Goal: Information Seeking & Learning: Learn about a topic

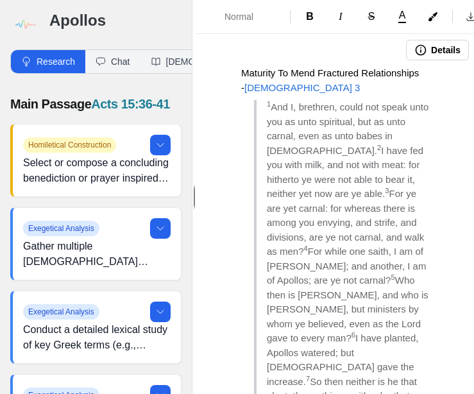
click at [28, 16] on img at bounding box center [24, 24] width 29 height 29
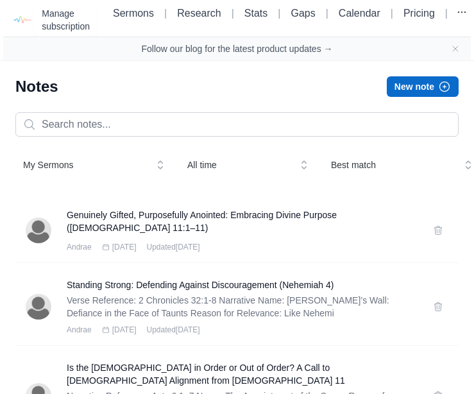
click at [376, 92] on button "New note" at bounding box center [423, 86] width 72 height 21
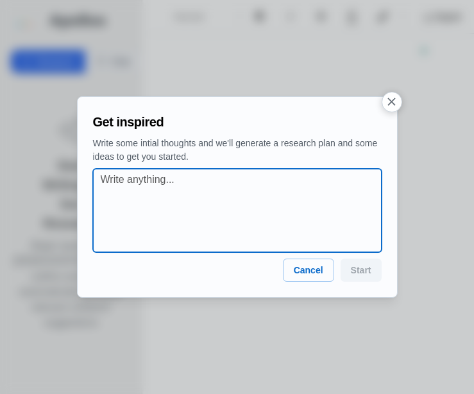
click at [117, 182] on textarea at bounding box center [241, 210] width 281 height 77
click at [112, 180] on textarea at bounding box center [241, 210] width 281 height 77
paste textarea "Psalms 39:5 Behold, thou hast made my days as an handbreadth; and mine age is a…"
type textarea "Psalms 39:5 Behold, thou hast made my days as an handbreadth; and mine age is a…"
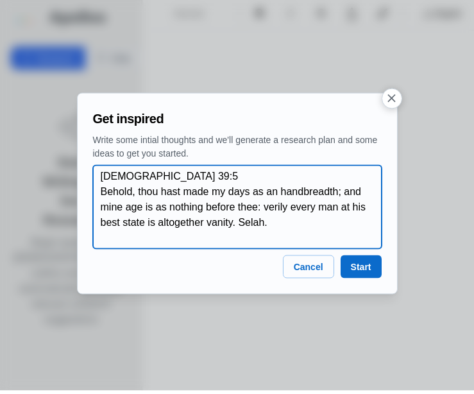
click at [327, 241] on textarea "Psalms 39:5 Behold, thou hast made my days as an handbreadth; and mine age is a…" at bounding box center [241, 210] width 281 height 77
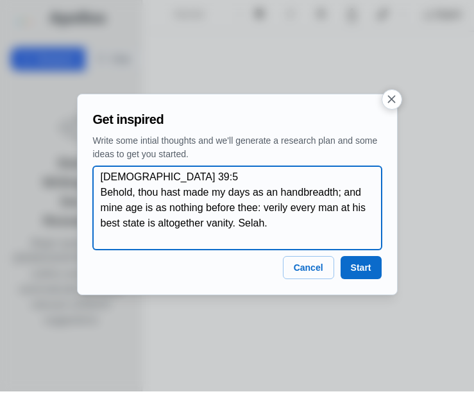
click at [162, 224] on textarea "Psalms 39:5 Behold, thou hast made my days as an handbreadth; and mine age is a…" at bounding box center [241, 210] width 281 height 77
click at [165, 235] on textarea "Psalms 39:5 Behold, thou hast made my days as an handbreadth; and mine age is a…" at bounding box center [241, 210] width 281 height 77
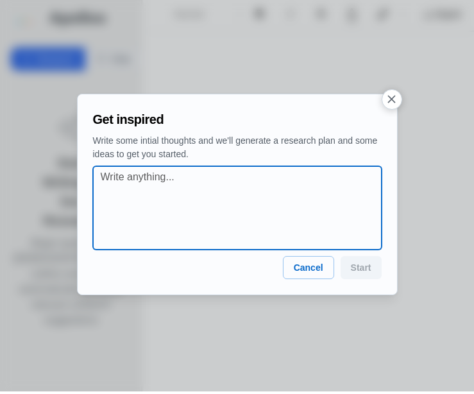
click at [230, 208] on textarea at bounding box center [241, 210] width 281 height 77
click at [217, 199] on textarea "A Good Exit Strategy - 90" at bounding box center [241, 210] width 281 height 77
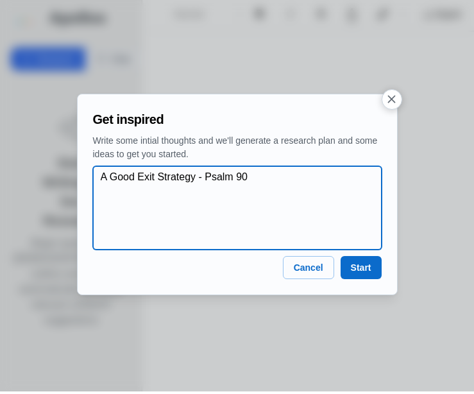
click at [302, 201] on textarea "A Good Exit Strategy - Psalm 90" at bounding box center [241, 210] width 281 height 77
click at [106, 208] on textarea "A Good Exit Strategy - Psalm 90:1-12" at bounding box center [241, 210] width 281 height 77
type textarea "A Good Exit Strategy - Psalm 90:1-12"
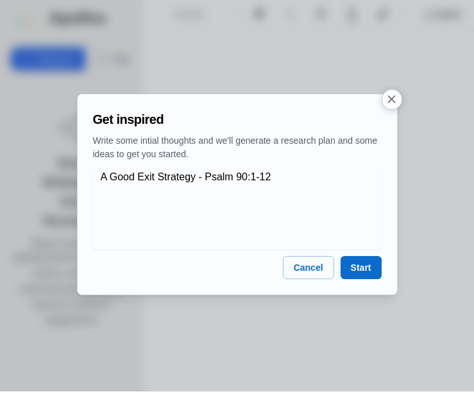
click at [362, 282] on button "Start" at bounding box center [361, 269] width 41 height 23
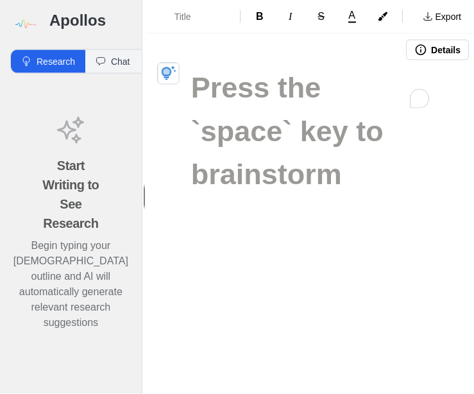
click at [376, 394] on div "Title B I S A Export Details" at bounding box center [310, 197] width 328 height 394
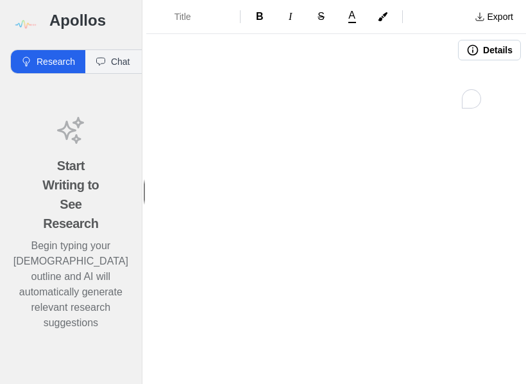
click at [30, 18] on img at bounding box center [24, 24] width 29 height 29
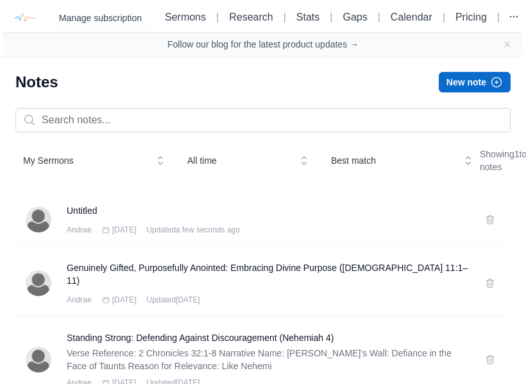
click at [376, 230] on button at bounding box center [490, 219] width 21 height 21
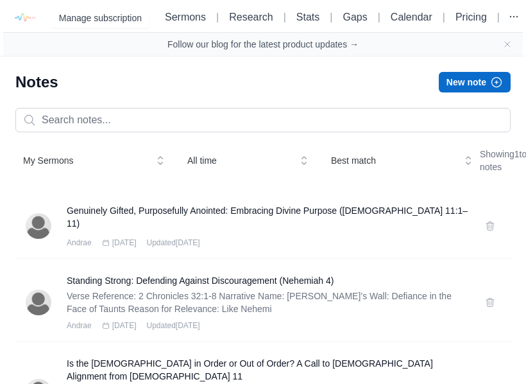
click at [466, 81] on button "New note" at bounding box center [475, 82] width 72 height 21
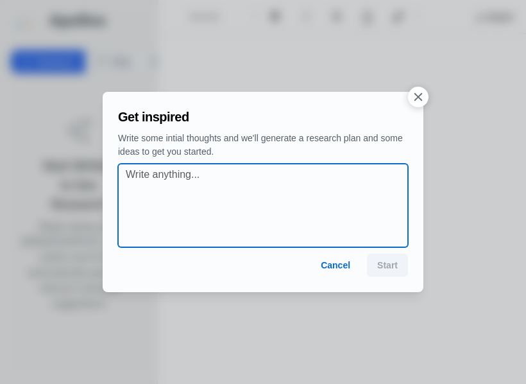
click at [208, 189] on textarea at bounding box center [267, 205] width 282 height 77
click at [211, 178] on textarea at bounding box center [267, 205] width 282 height 77
paste textarea "A Good Exit Strategy - Psalm 90:1-12"
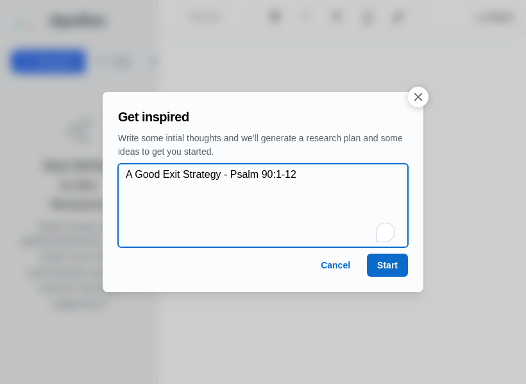
type textarea "A Good Exit Strategy - Psalm 90:1-12"
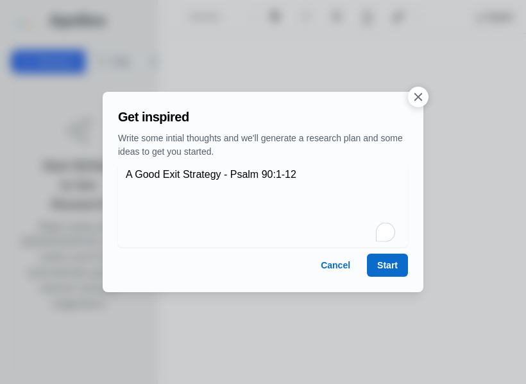
click at [380, 273] on button "Start" at bounding box center [387, 264] width 41 height 23
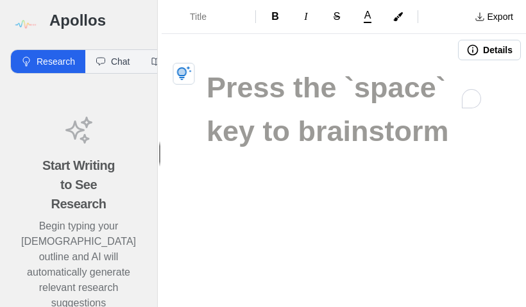
click at [22, 14] on img at bounding box center [24, 24] width 29 height 29
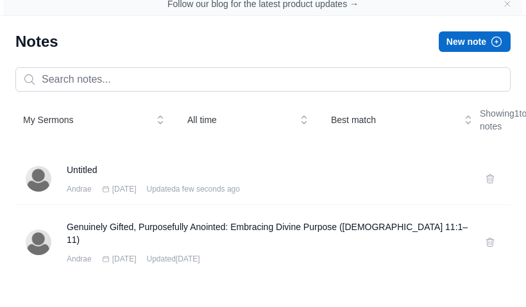
click at [478, 194] on div "Untitled Andrae Sep 27th 2025 Updated a few seconds ago" at bounding box center [262, 220] width 495 height 52
click at [485, 196] on div "Untitled Andrae Sep 27th 2025 Updated a few seconds ago" at bounding box center [262, 220] width 495 height 52
click at [495, 196] on div "Untitled Andrae Sep 27th 2025 Updated a few seconds ago" at bounding box center [262, 220] width 495 height 52
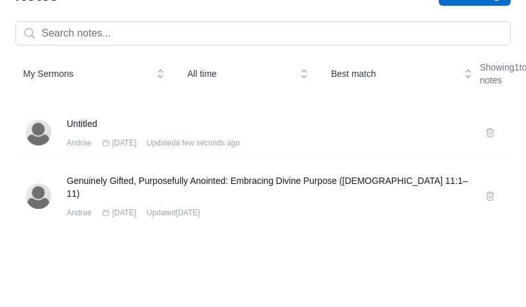
click at [391, 224] on div "Andrae Sep 27th 2025 Updated a few seconds ago" at bounding box center [268, 229] width 403 height 10
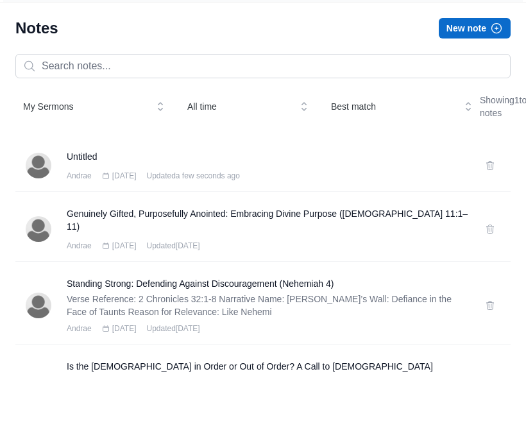
click at [486, 214] on icon at bounding box center [490, 219] width 10 height 10
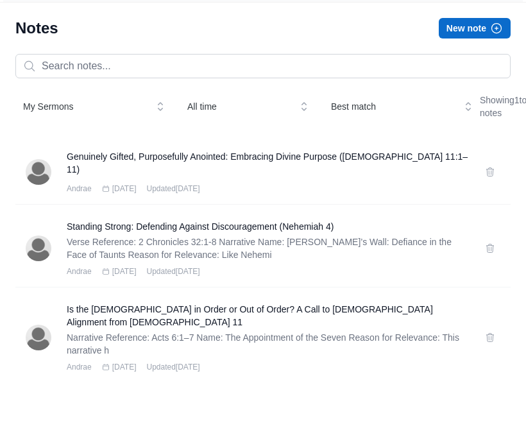
click at [469, 142] on div "My Sermons All time Best match Showing 1 to 20 of 58 notes" at bounding box center [262, 160] width 495 height 36
click at [470, 72] on button "New note" at bounding box center [475, 82] width 72 height 21
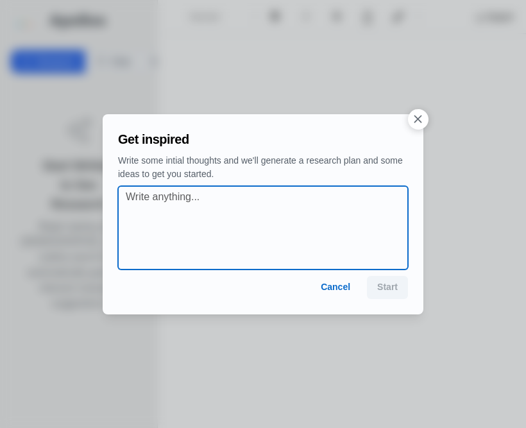
click at [340, 208] on textarea at bounding box center [267, 227] width 282 height 77
paste textarea "A Good Exit Strategy - Psalm 90:1-12"
type textarea "A Good Exit Strategy - Psalm 90:1-12"
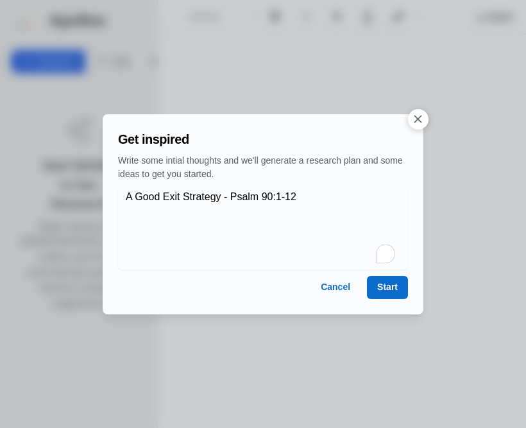
click at [376, 292] on button "Start" at bounding box center [387, 287] width 41 height 23
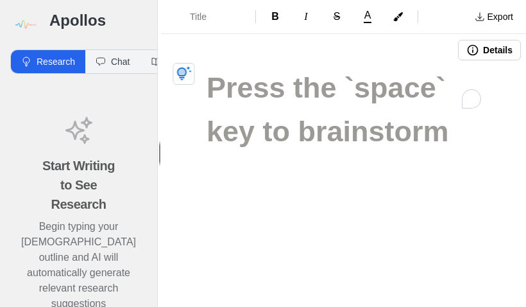
click at [25, 16] on img at bounding box center [24, 24] width 29 height 29
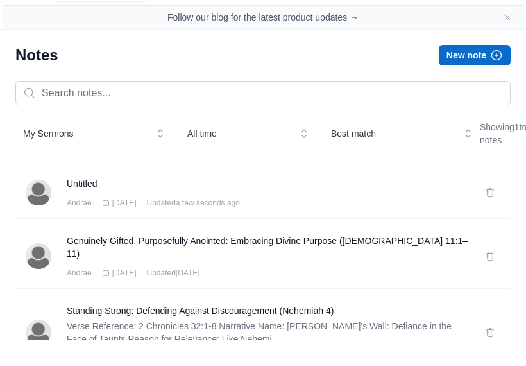
click at [489, 212] on button at bounding box center [490, 219] width 21 height 21
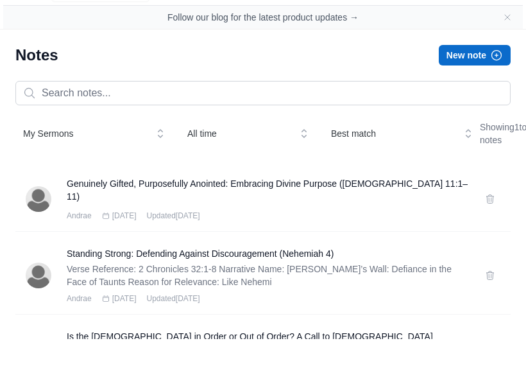
click at [500, 72] on button "New note" at bounding box center [475, 82] width 72 height 21
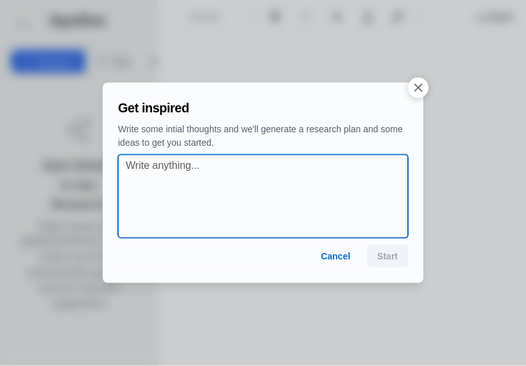
click at [318, 182] on textarea at bounding box center [267, 196] width 282 height 77
click at [287, 174] on textarea at bounding box center [267, 196] width 282 height 77
paste textarea "A Good Exit Strategy - Psalm 90:1-12"
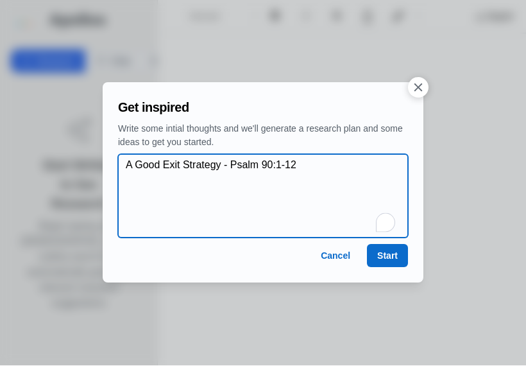
type textarea "A Good Exit Strategy - Psalm 90:1-12"
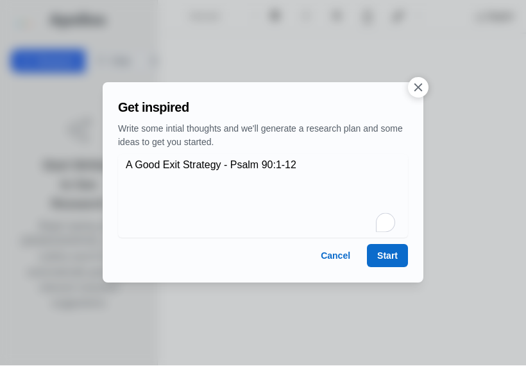
click at [374, 262] on button "Start" at bounding box center [387, 255] width 41 height 23
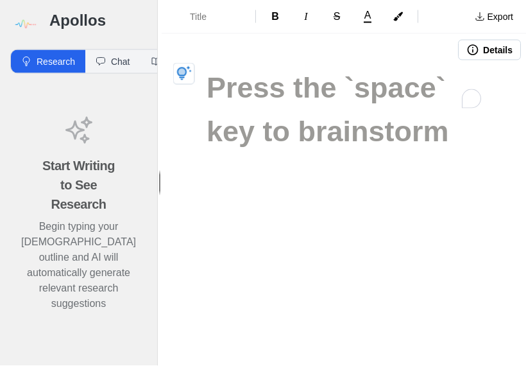
click at [27, 22] on img at bounding box center [24, 24] width 29 height 29
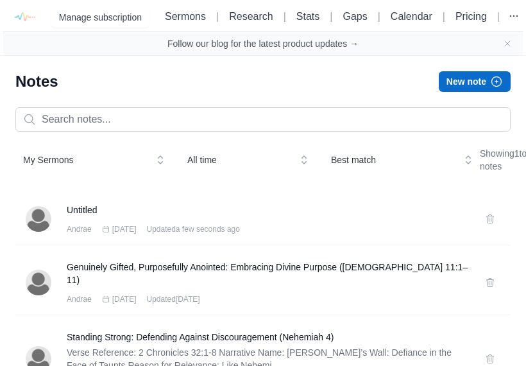
click at [486, 224] on icon at bounding box center [490, 219] width 10 height 10
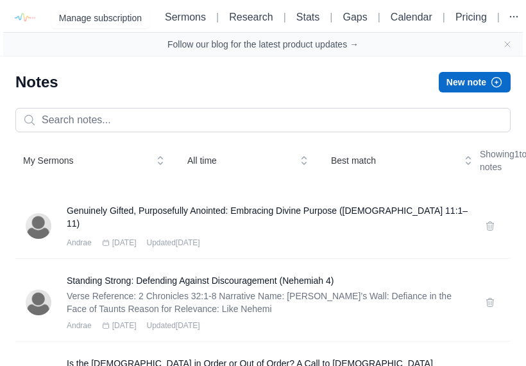
click at [247, 15] on link "Research" at bounding box center [251, 17] width 44 height 11
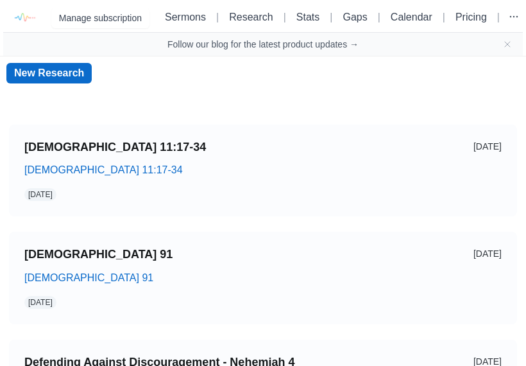
click at [71, 83] on link "New Research" at bounding box center [48, 73] width 85 height 21
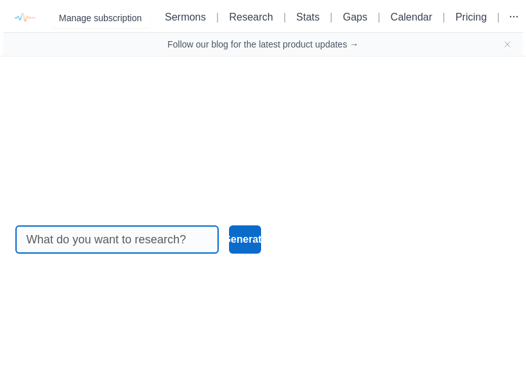
click at [129, 247] on input at bounding box center [117, 239] width 182 height 27
click at [155, 247] on input at bounding box center [117, 239] width 182 height 27
paste input "A Good Exit Strategy - Psalm 90:1-12"
type input "A Good Exit Strategy - Psalm 90:1-12"
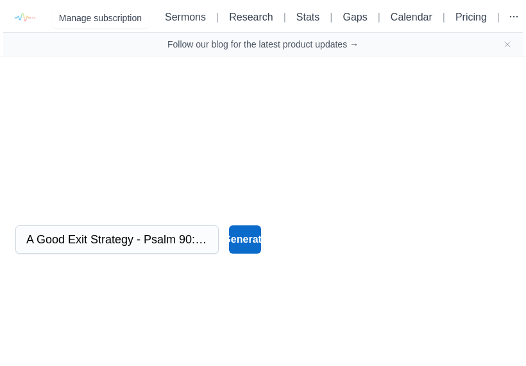
click at [254, 244] on button "Generate" at bounding box center [245, 239] width 33 height 28
click at [252, 251] on button "Generate" at bounding box center [245, 239] width 33 height 28
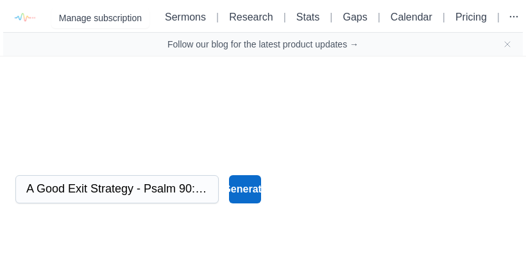
click at [251, 193] on button "Generate" at bounding box center [245, 189] width 33 height 28
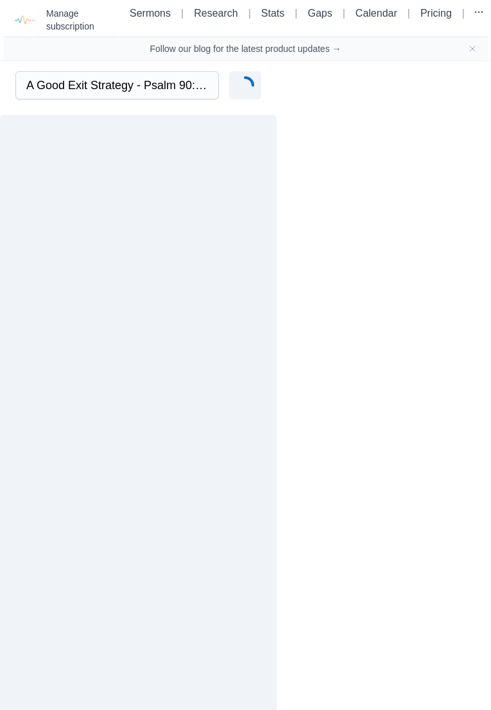
click at [142, 18] on link "Sermons" at bounding box center [150, 13] width 41 height 11
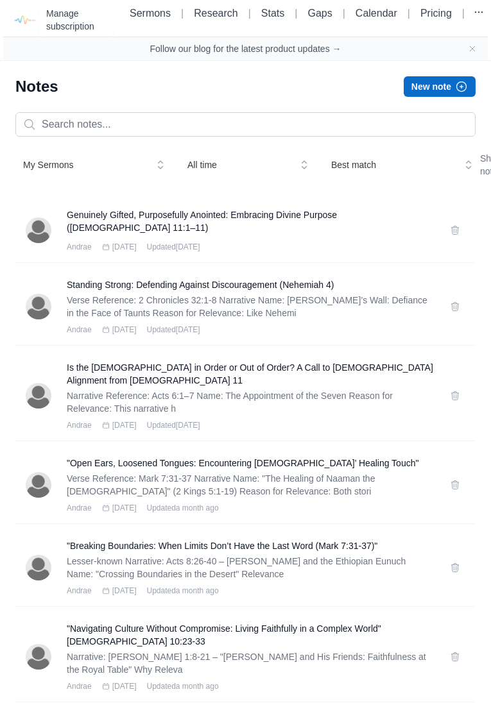
click at [444, 85] on button "New note" at bounding box center [439, 86] width 72 height 21
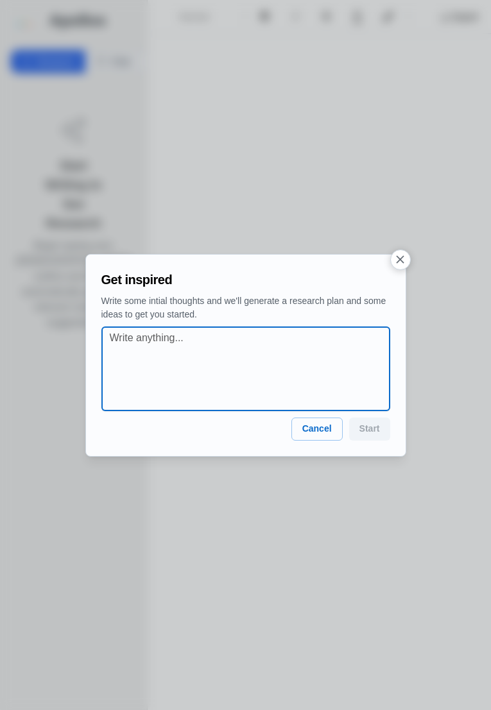
click at [262, 356] on textarea at bounding box center [250, 368] width 280 height 77
click at [189, 347] on textarea at bounding box center [250, 368] width 280 height 77
paste textarea "What [DEMOGRAPHIC_DATA] Hath Promised [DEMOGRAPHIC_DATA] hath not promised skie…"
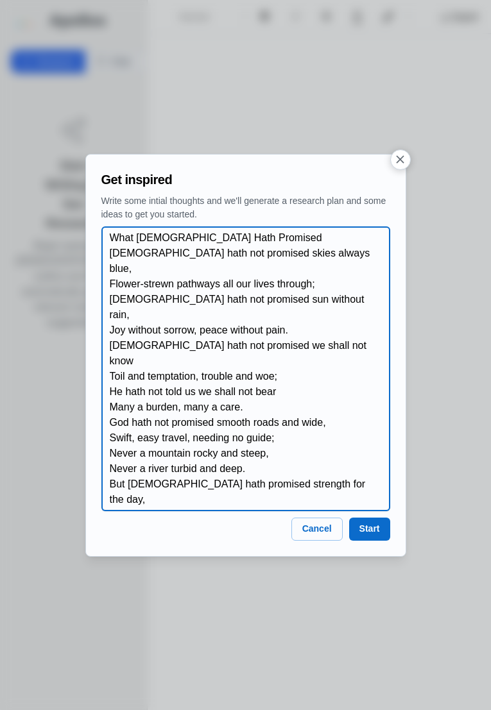
type textarea "What [DEMOGRAPHIC_DATA] Hath Promised [DEMOGRAPHIC_DATA] hath not promised skie…"
click at [340, 337] on textarea "What [DEMOGRAPHIC_DATA] Hath Promised [DEMOGRAPHIC_DATA] hath not promised skie…" at bounding box center [250, 368] width 280 height 277
click at [315, 343] on textarea "What [DEMOGRAPHIC_DATA] Hath Promised [DEMOGRAPHIC_DATA] hath not promised skie…" at bounding box center [250, 368] width 280 height 277
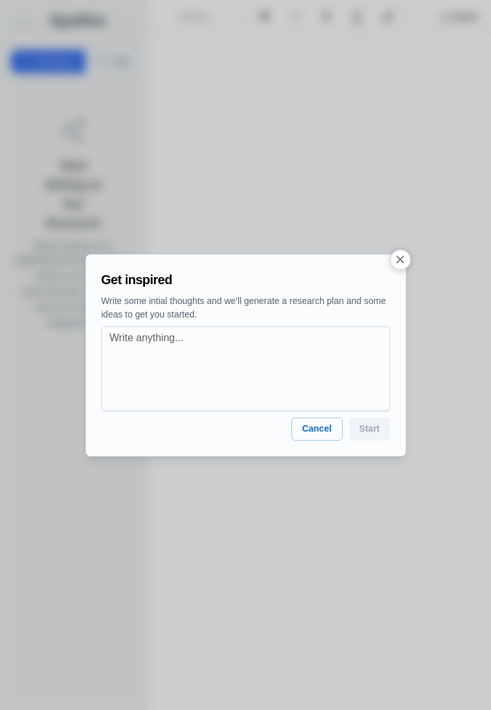
click at [456, 248] on div at bounding box center [245, 355] width 491 height 710
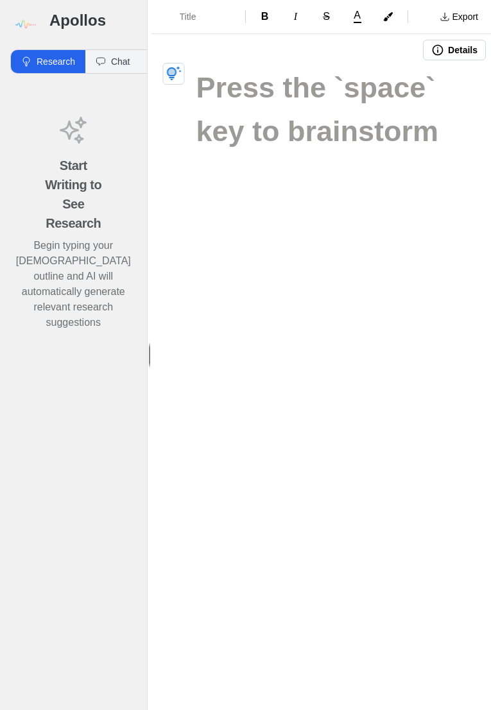
click at [21, 26] on img at bounding box center [24, 24] width 29 height 29
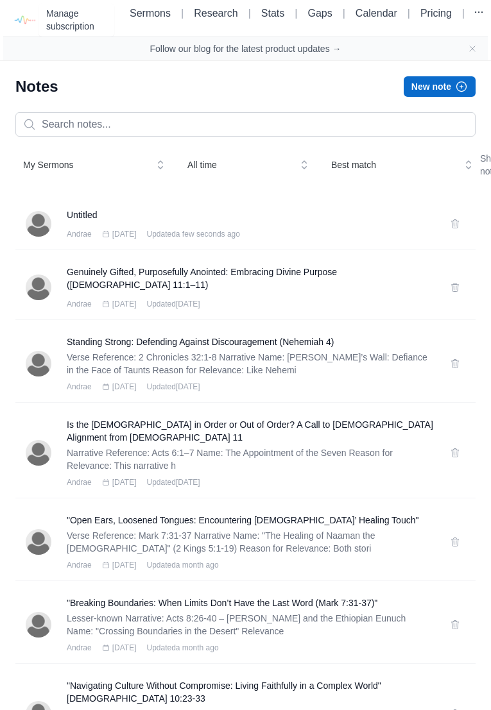
click at [448, 76] on button "New note" at bounding box center [439, 86] width 72 height 21
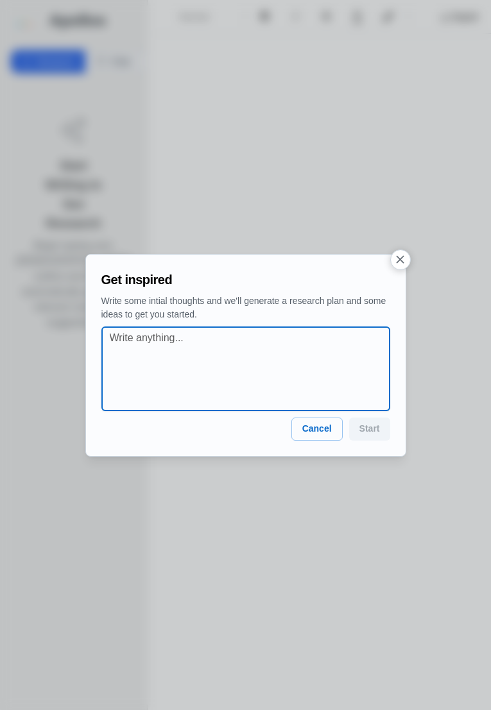
click at [310, 337] on textarea at bounding box center [250, 368] width 280 height 77
type textarea "A Good Exit Strategy - Psalm 90:1-13"
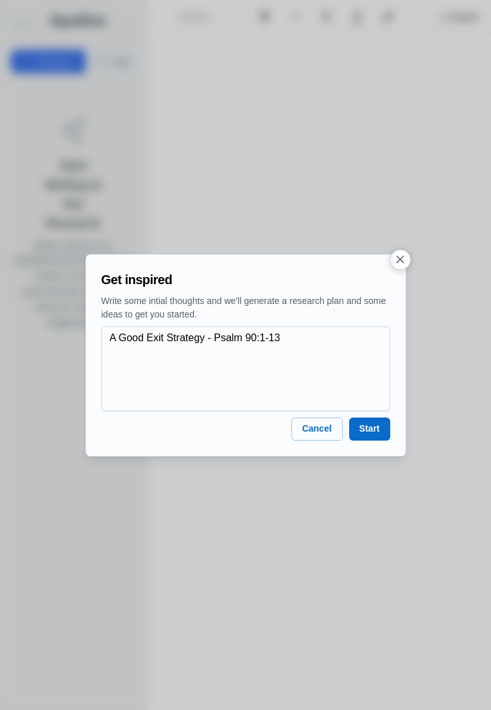
click at [373, 365] on button "Start" at bounding box center [369, 429] width 41 height 23
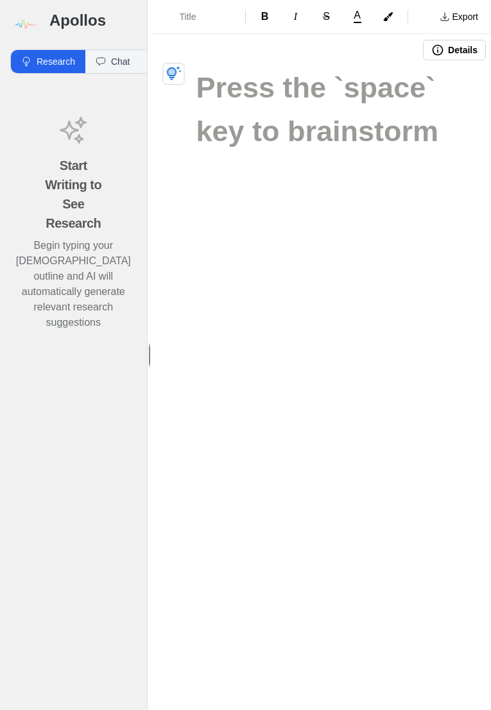
click at [10, 37] on div "Apollos" at bounding box center [73, 19] width 147 height 39
click at [10, 38] on div "Apollos" at bounding box center [73, 19] width 147 height 39
click at [24, 14] on img at bounding box center [24, 24] width 29 height 29
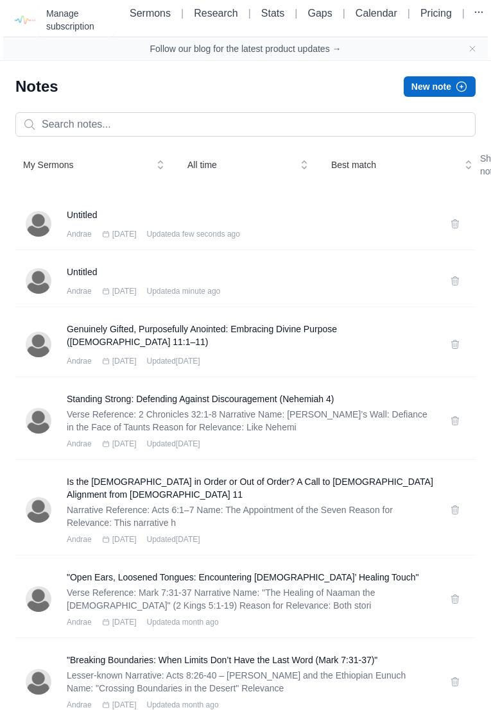
click at [194, 8] on link "Research" at bounding box center [216, 13] width 44 height 11
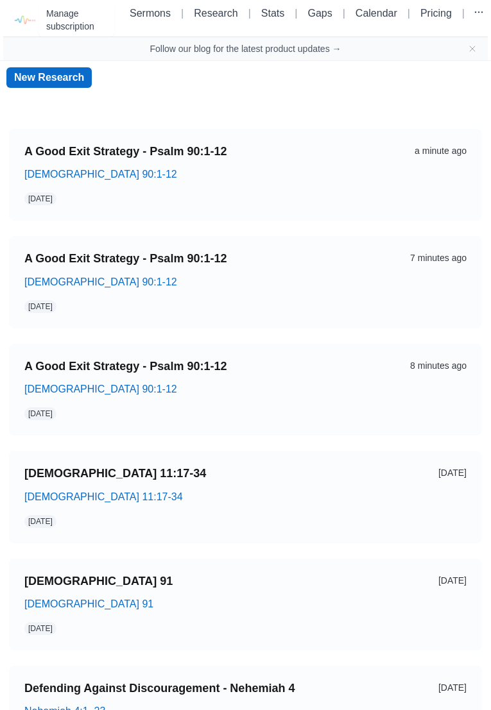
click at [74, 151] on link "A Good Exit Strategy - Psalm 90:1-12" at bounding box center [206, 151] width 365 height 15
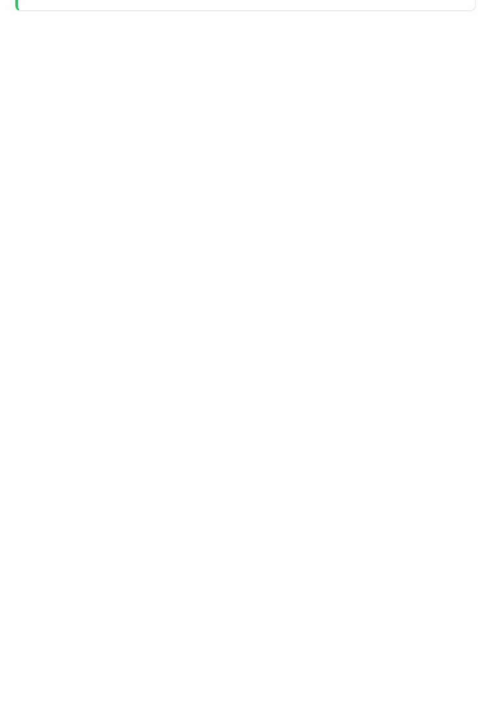
click at [19, 292] on div "Application & Pastoral Implications Develop reflective questions or brief exerc…" at bounding box center [246, 708] width 457 height 833
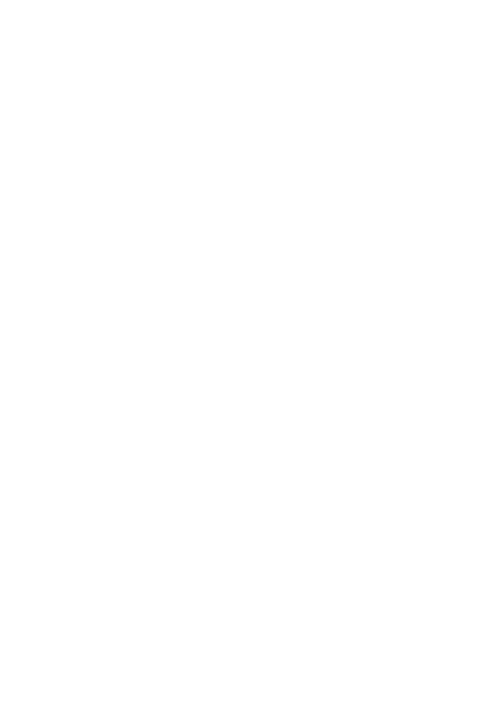
scroll to position [3491, 0]
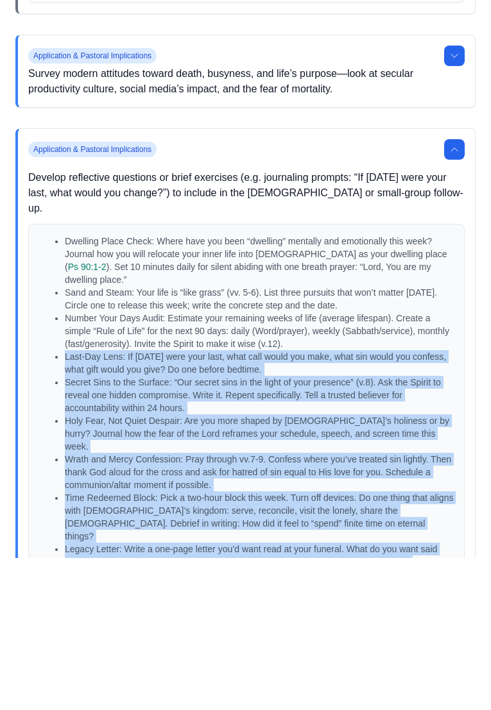
click at [348, 365] on p "Sand and Steam: Your life is “like grass” (vv. 5-6). List three pursuits that w…" at bounding box center [259, 452] width 389 height 26
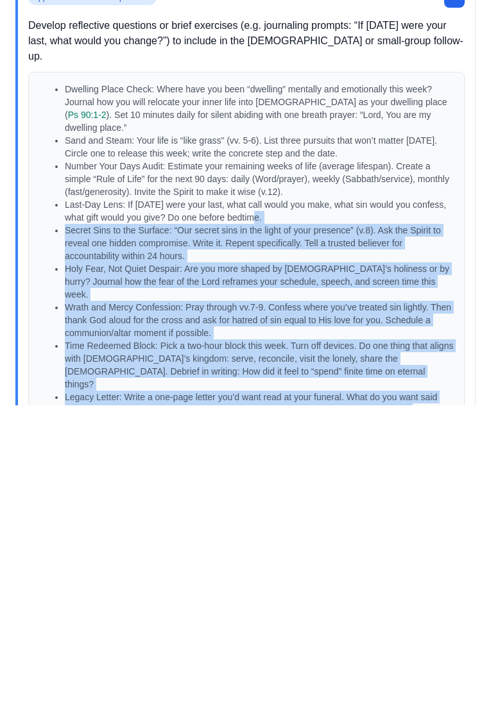
click at [236, 365] on p "Number Your Days Audit: Estimate your remaining weeks of life (average lifespan…" at bounding box center [259, 483] width 389 height 38
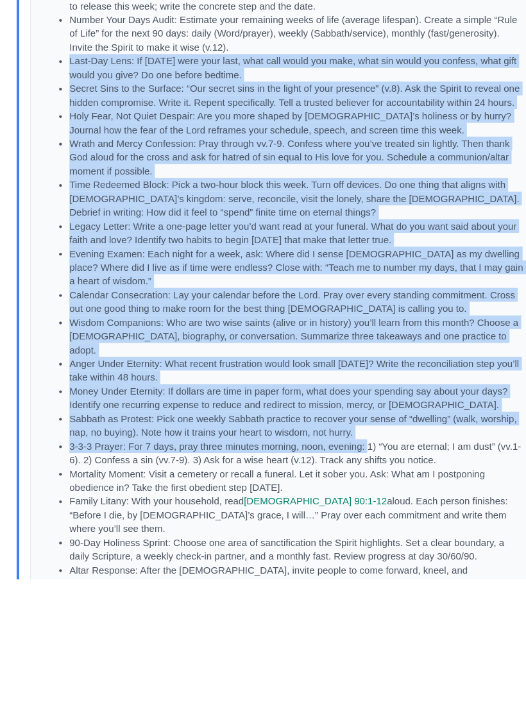
scroll to position [3514, 0]
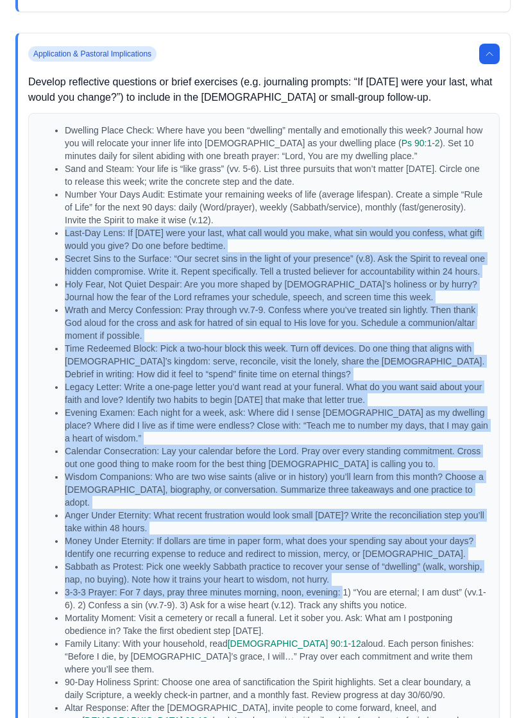
click at [97, 188] on p "Number Your Days Audit: Estimate your remaining weeks of life (average lifespan…" at bounding box center [277, 207] width 424 height 38
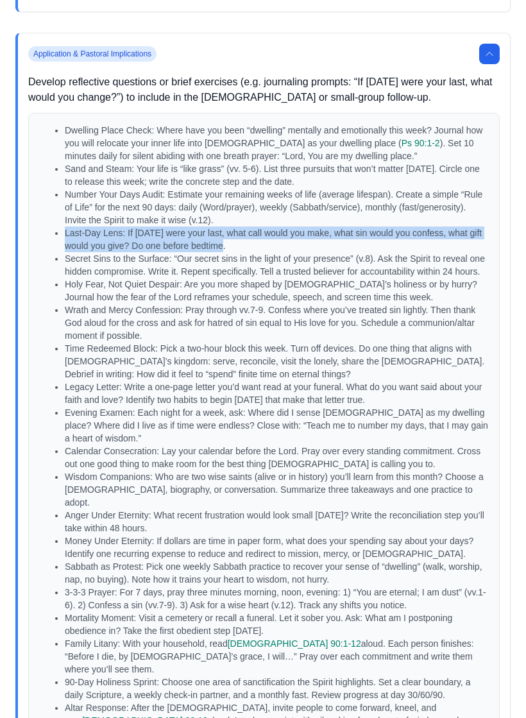
copy p "Last-Day Lens: If [DATE] were your last, what call would you make, what sin wou…"
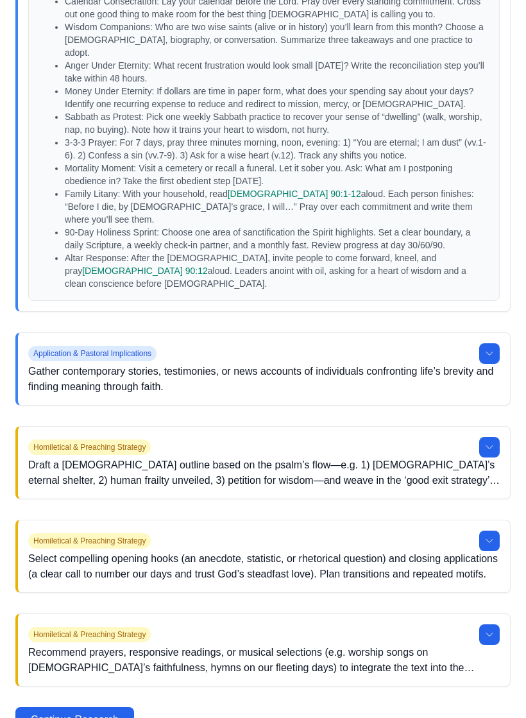
scroll to position [3961, 0]
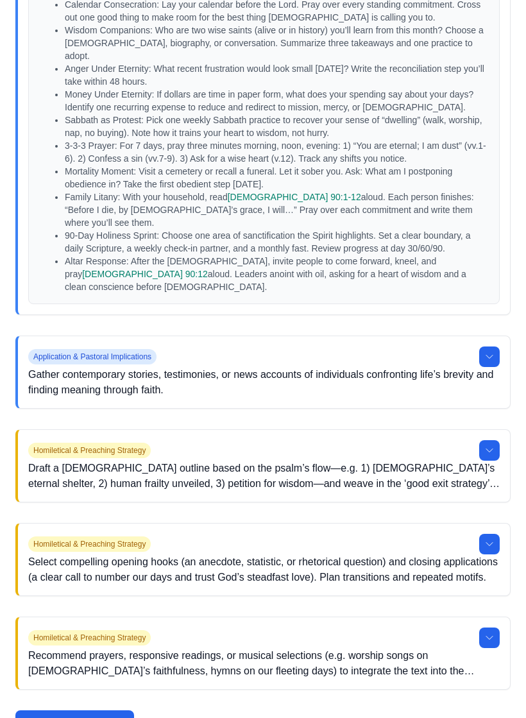
click at [493, 351] on icon at bounding box center [489, 356] width 10 height 10
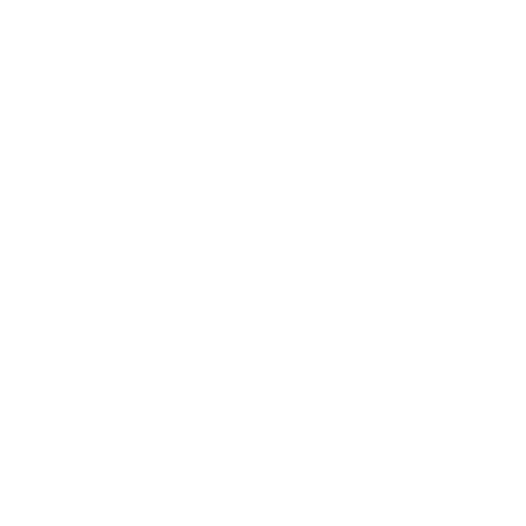
scroll to position [4432, 0]
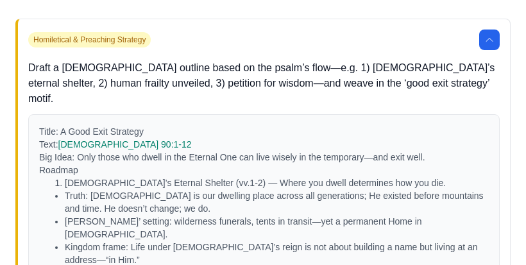
scroll to position [5308, 0]
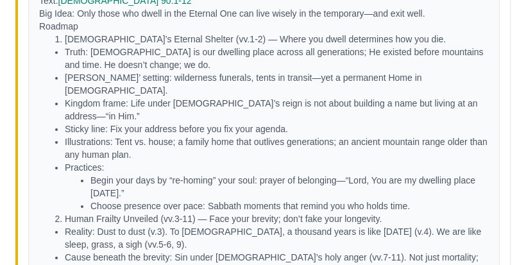
scroll to position [5298, 0]
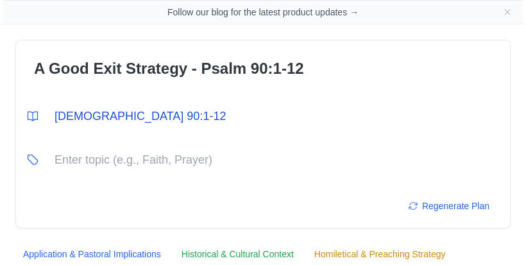
scroll to position [30, 0]
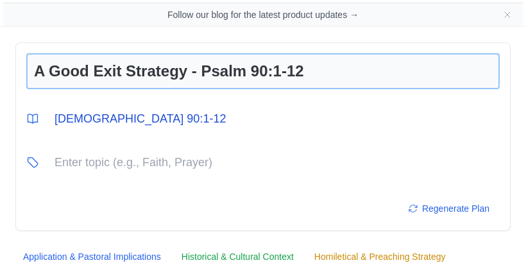
click at [283, 75] on input "A Good Exit Strategy - Psalm 90:1-12" at bounding box center [262, 71] width 473 height 36
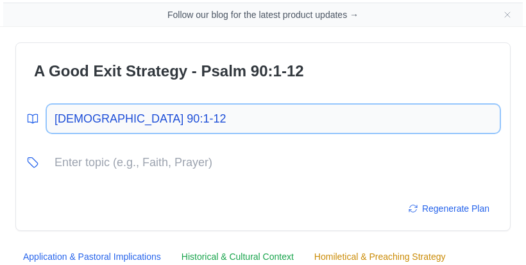
click at [115, 123] on input "[DEMOGRAPHIC_DATA] 90:1-12" at bounding box center [273, 119] width 453 height 28
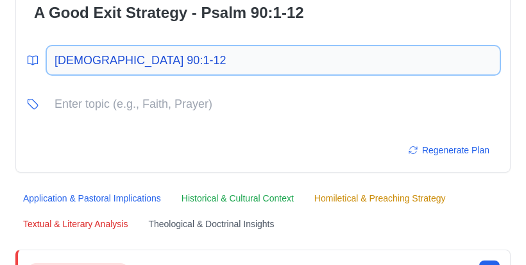
scroll to position [95, 0]
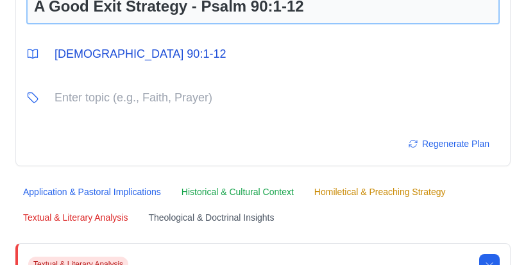
click at [175, 9] on input "A Good Exit Strategy - Psalm 90:1-12" at bounding box center [262, 6] width 473 height 36
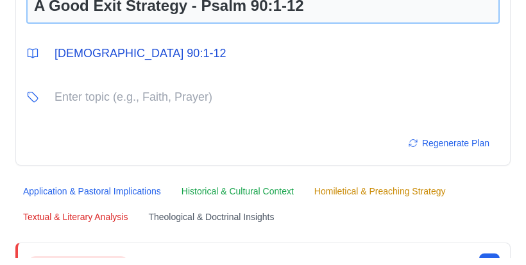
scroll to position [83, 0]
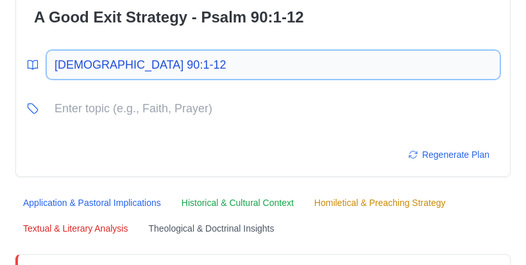
click at [71, 76] on input "[DEMOGRAPHIC_DATA] 90:1-12" at bounding box center [273, 65] width 453 height 28
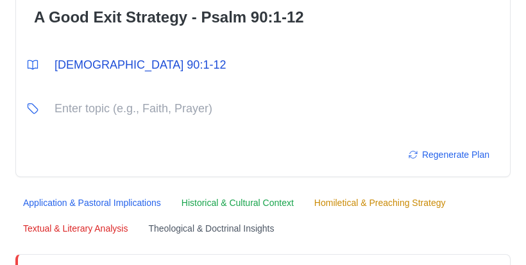
click at [37, 69] on icon at bounding box center [32, 64] width 13 height 13
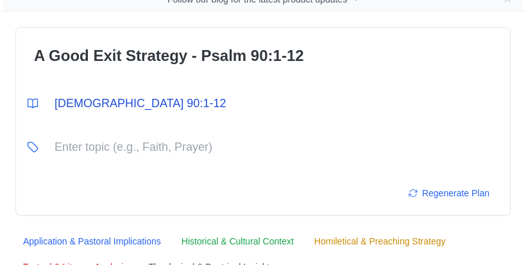
scroll to position [44, 0]
